Goal: Navigation & Orientation: Find specific page/section

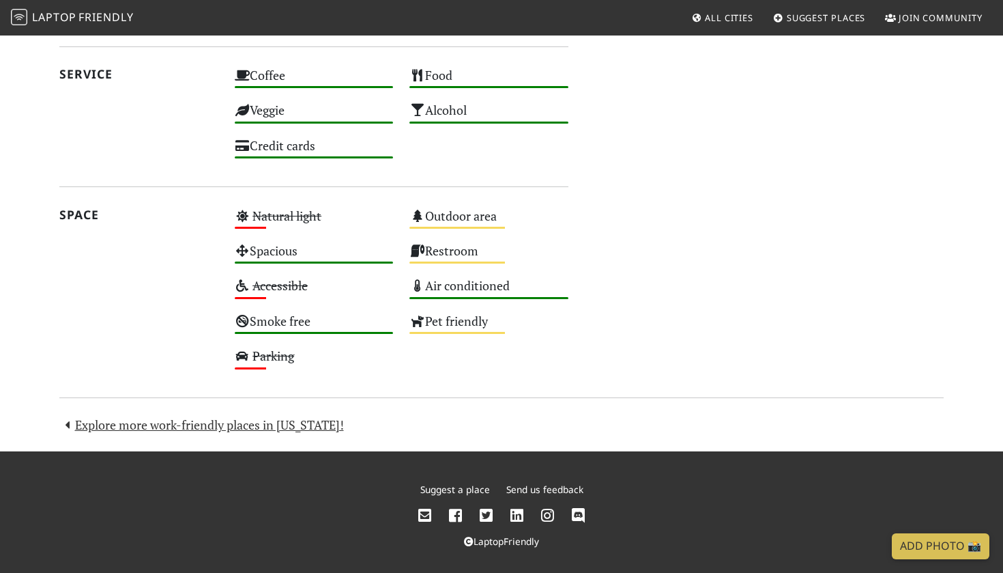
scroll to position [822, 0]
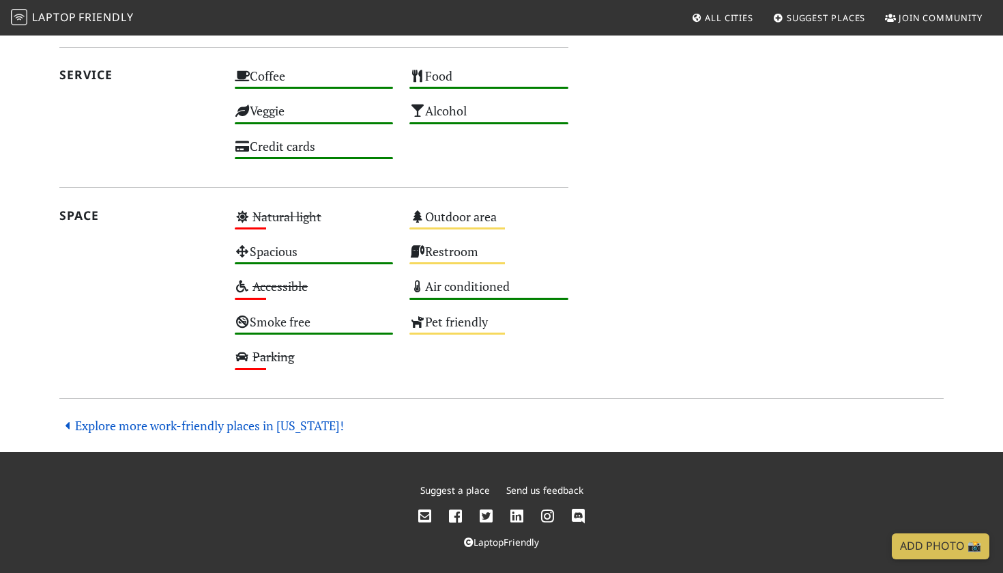
click at [282, 420] on link "Explore more work-friendly places in [US_STATE]!" at bounding box center [201, 425] width 285 height 16
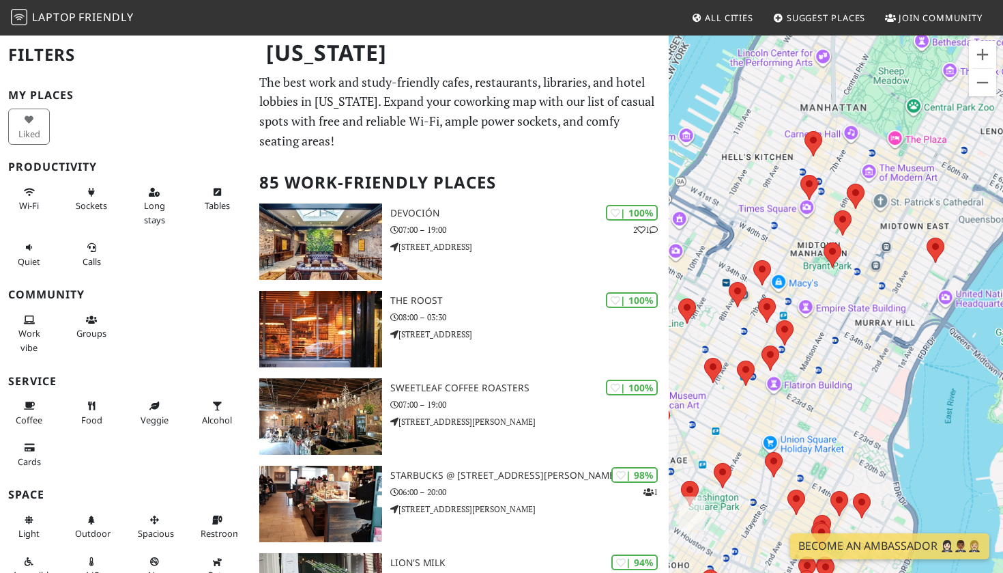
drag, startPoint x: 773, startPoint y: 302, endPoint x: 905, endPoint y: 292, distance: 132.0
click at [905, 292] on div "To navigate, press the arrow keys." at bounding box center [836, 320] width 334 height 573
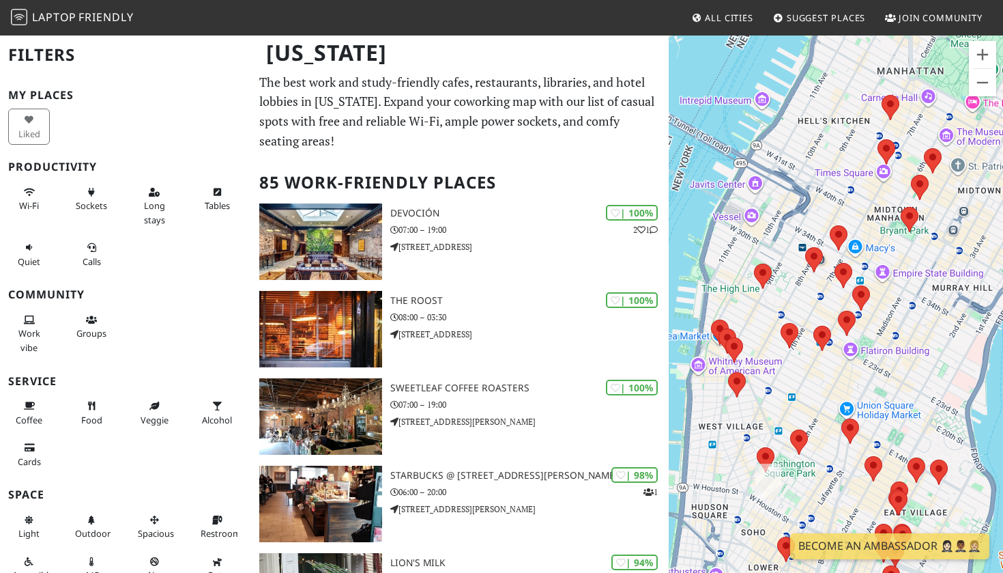
drag, startPoint x: 851, startPoint y: 298, endPoint x: 923, endPoint y: 250, distance: 86.1
click at [923, 250] on div "To navigate, press the arrow keys." at bounding box center [836, 320] width 334 height 573
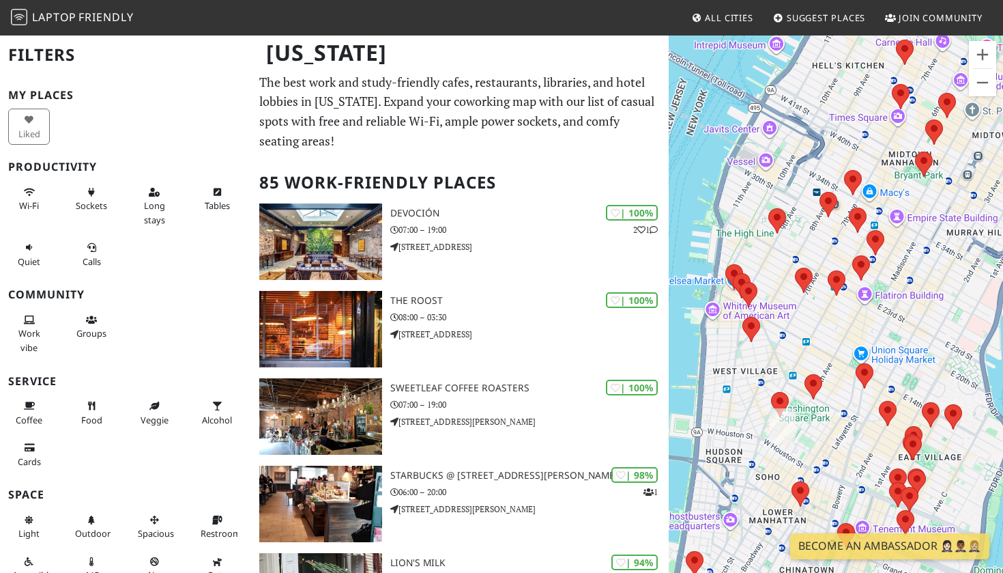
drag, startPoint x: 856, startPoint y: 415, endPoint x: 856, endPoint y: 366, distance: 48.5
click at [856, 366] on img at bounding box center [865, 375] width 18 height 25
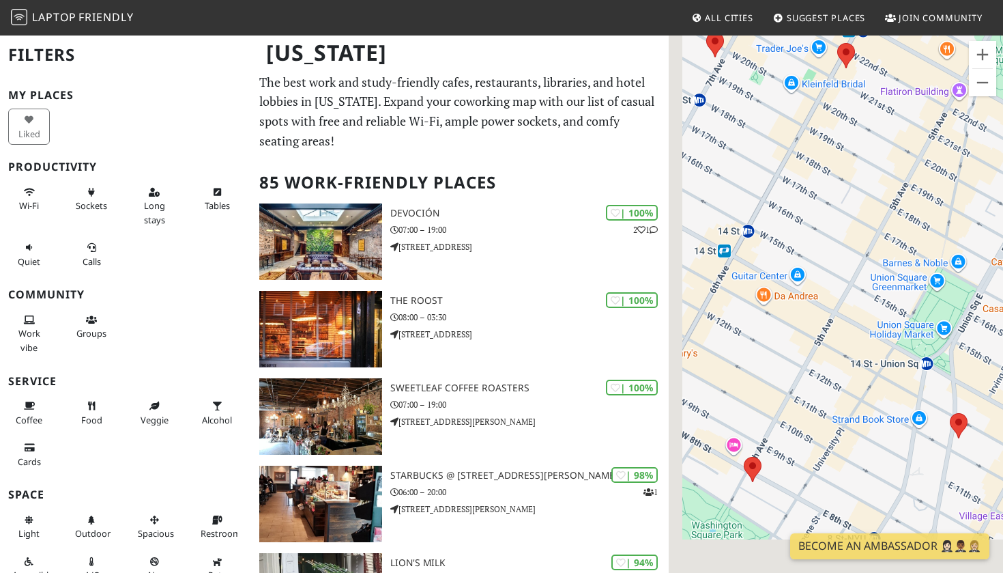
drag, startPoint x: 895, startPoint y: 335, endPoint x: 981, endPoint y: 132, distance: 220.1
click at [981, 132] on div "To navigate, press the arrow keys." at bounding box center [836, 320] width 334 height 573
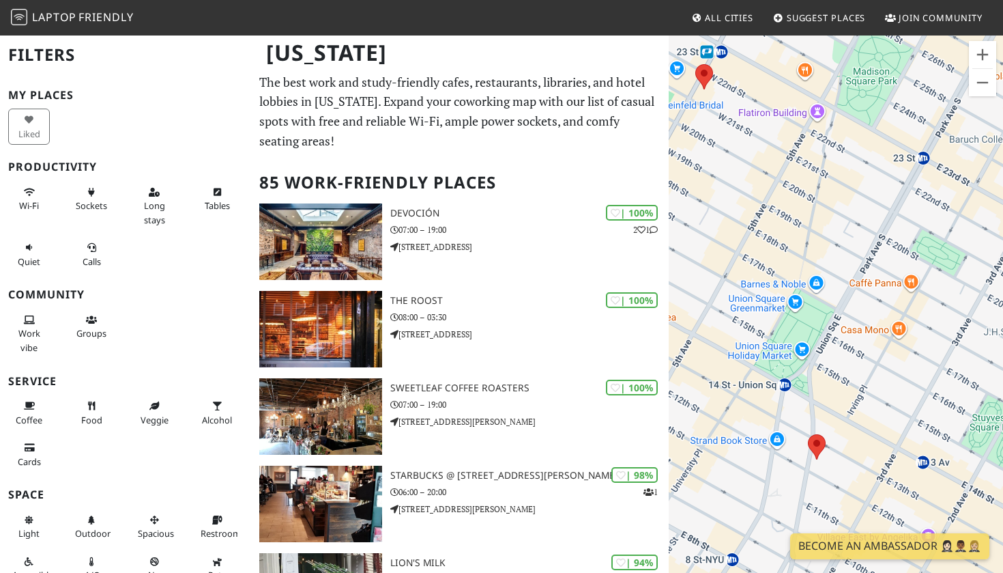
drag, startPoint x: 940, startPoint y: 295, endPoint x: 785, endPoint y: 328, distance: 159.0
click at [785, 328] on div "To navigate, press the arrow keys." at bounding box center [836, 320] width 334 height 573
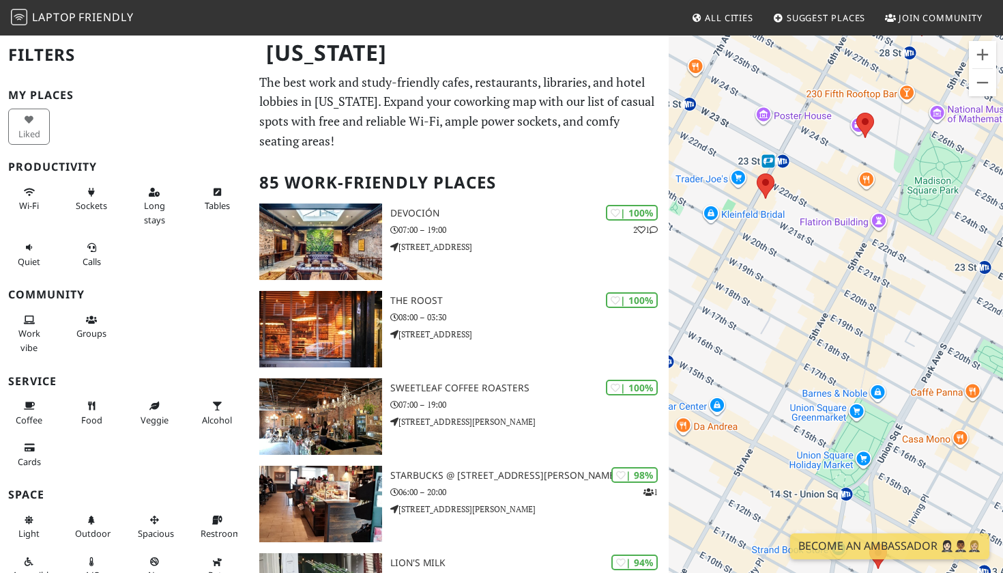
drag, startPoint x: 768, startPoint y: 263, endPoint x: 833, endPoint y: 363, distance: 119.2
click at [833, 363] on div "To navigate, press the arrow keys." at bounding box center [836, 320] width 334 height 573
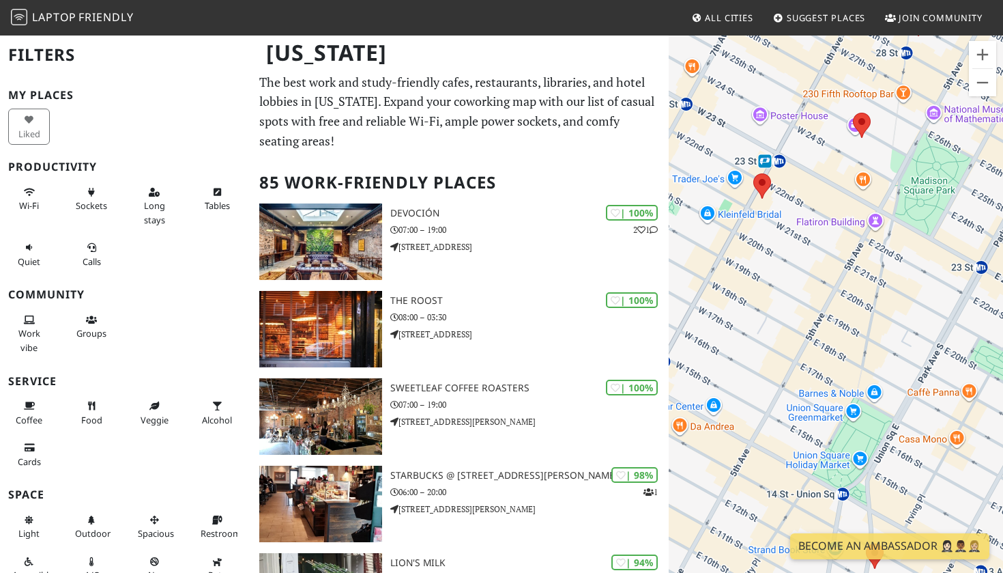
drag, startPoint x: 850, startPoint y: 264, endPoint x: 822, endPoint y: 254, distance: 29.2
click at [822, 254] on div "To navigate, press the arrow keys." at bounding box center [836, 320] width 334 height 573
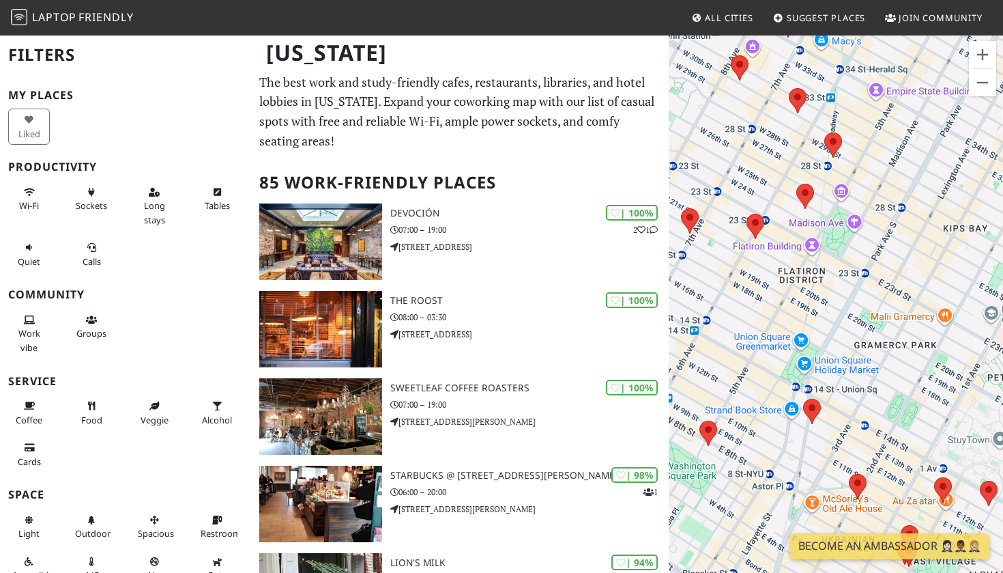
drag, startPoint x: 830, startPoint y: 330, endPoint x: 804, endPoint y: 351, distance: 33.0
click at [804, 351] on div "To navigate, press the arrow keys." at bounding box center [836, 320] width 334 height 573
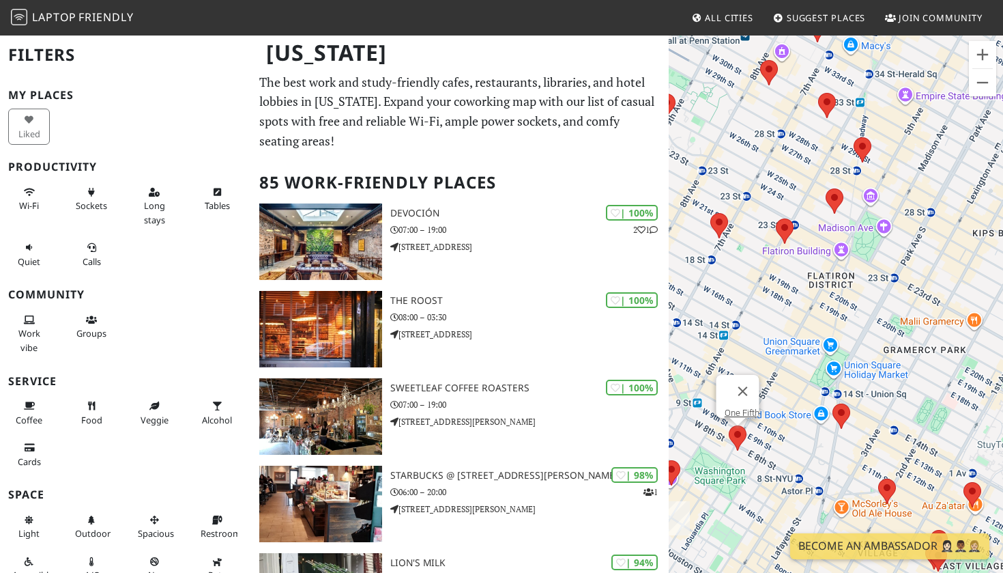
click at [729, 425] on area at bounding box center [729, 425] width 0 height 0
click at [832, 403] on area at bounding box center [832, 403] width 0 height 0
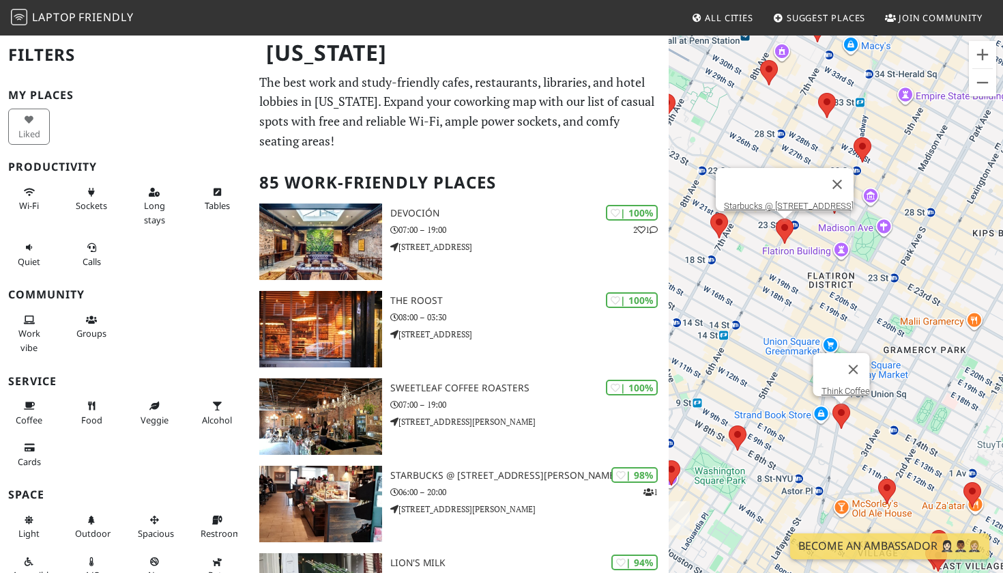
click at [776, 218] on area at bounding box center [776, 218] width 0 height 0
click at [854, 137] on area at bounding box center [854, 137] width 0 height 0
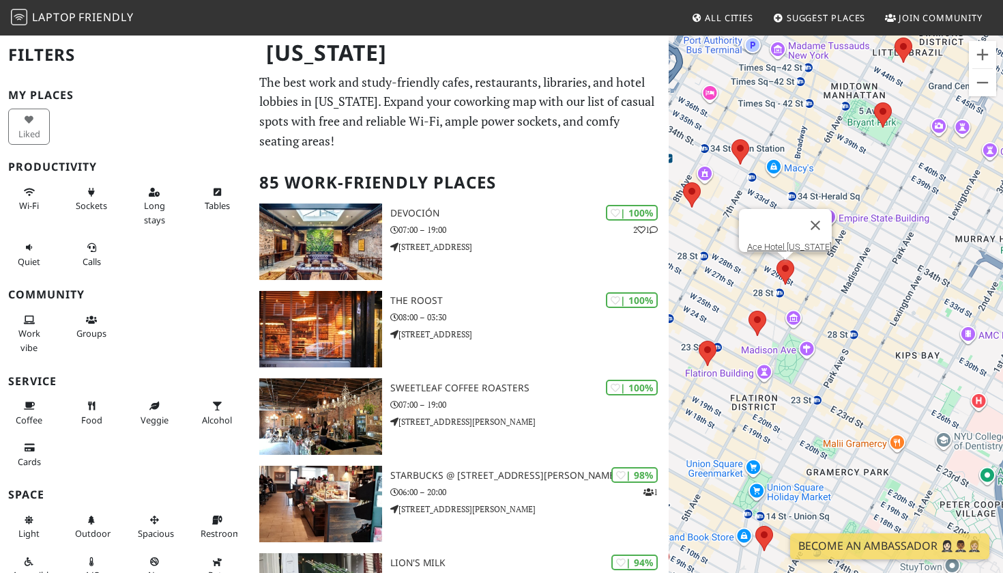
drag, startPoint x: 886, startPoint y: 192, endPoint x: 808, endPoint y: 315, distance: 146.3
click at [808, 315] on div "To navigate, press the arrow keys. Ace Hotel New York" at bounding box center [836, 320] width 334 height 573
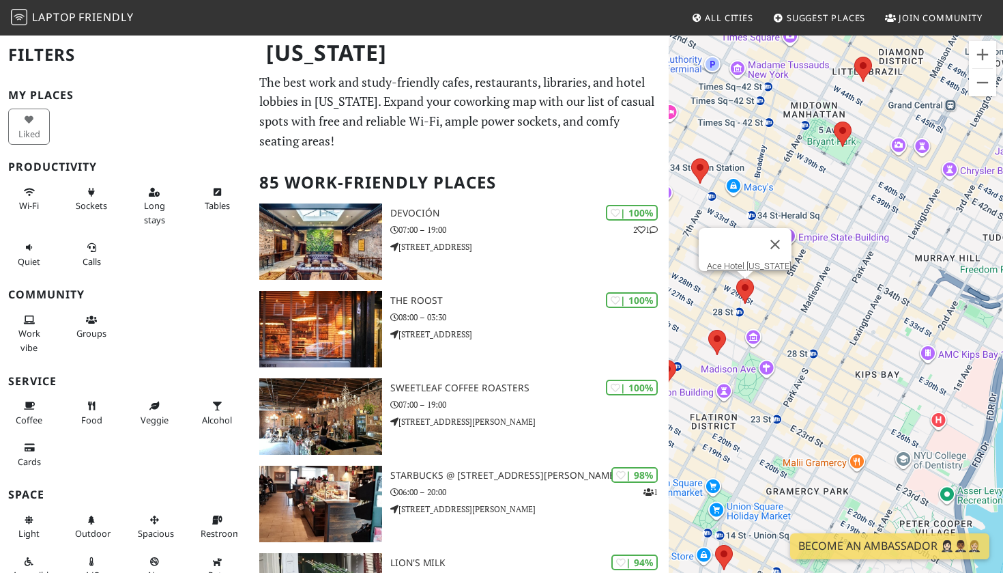
drag, startPoint x: 853, startPoint y: 275, endPoint x: 921, endPoint y: 122, distance: 167.4
click at [921, 123] on div "To navigate, press the arrow keys. Ace Hotel New York" at bounding box center [836, 320] width 334 height 573
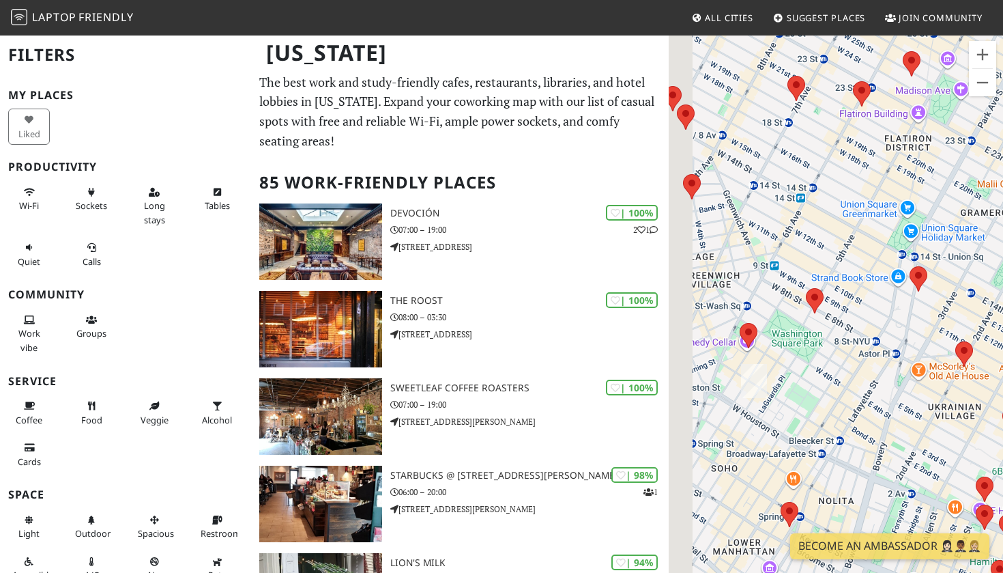
drag, startPoint x: 801, startPoint y: 330, endPoint x: 916, endPoint y: 233, distance: 150.6
click at [916, 235] on div "To navigate, press the arrow keys. Ace Hotel New York" at bounding box center [836, 320] width 334 height 573
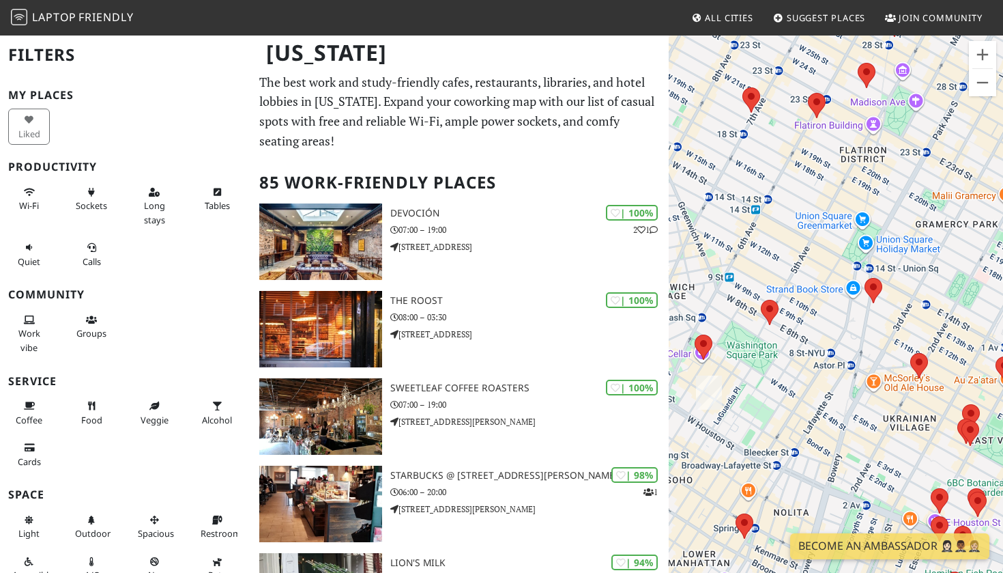
drag, startPoint x: 894, startPoint y: 245, endPoint x: 812, endPoint y: 301, distance: 99.2
click at [812, 301] on div "To navigate, press the arrow keys. Ace Hotel New York" at bounding box center [836, 320] width 334 height 573
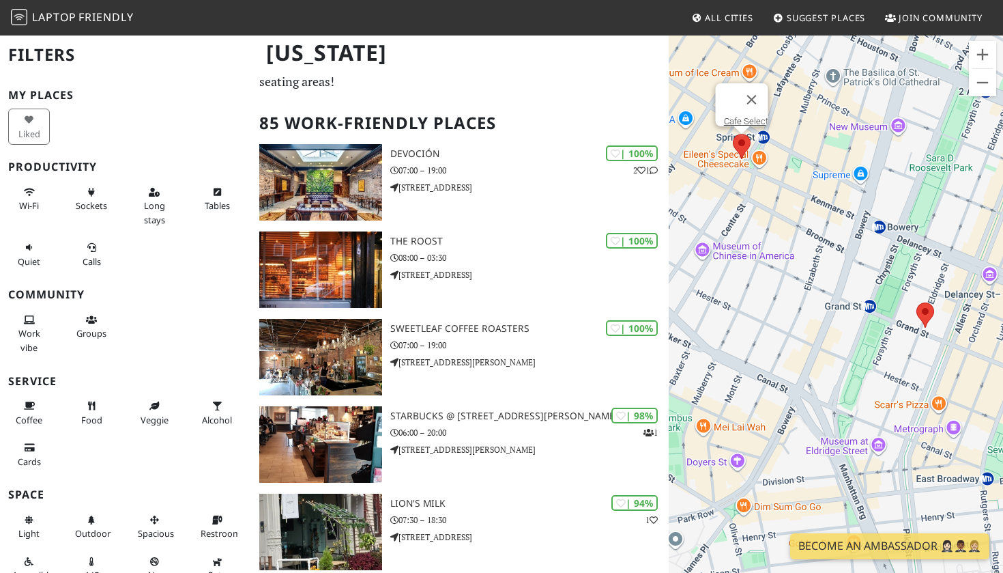
scroll to position [44, 0]
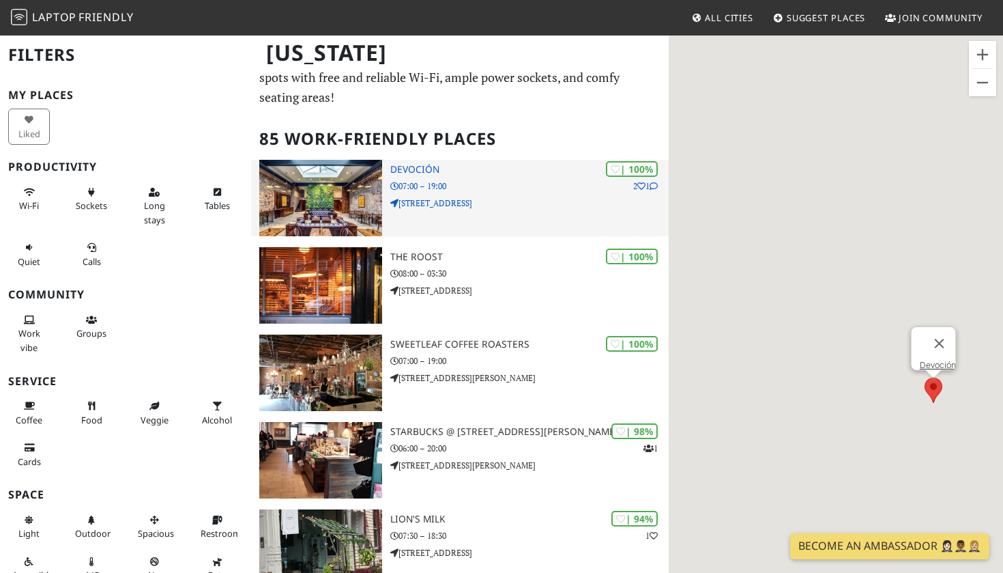
click at [504, 179] on p "07:00 – 19:00" at bounding box center [529, 185] width 278 height 13
